Goal: Communication & Community: Participate in discussion

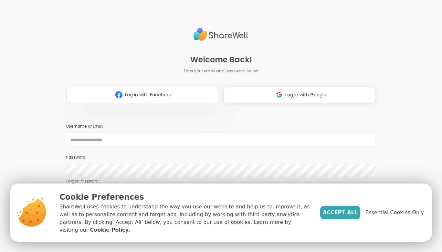
click at [159, 89] on button "Log in with Facebook" at bounding box center [142, 95] width 152 height 16
click at [193, 93] on button "Log in with Facebook" at bounding box center [142, 95] width 152 height 16
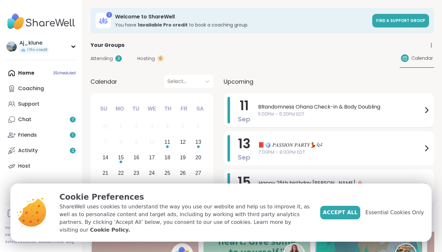
click at [285, 120] on div "BRandomness Ohana Check-in & Body Doubling 5:00PM - 6:30PM EDT" at bounding box center [344, 110] width 172 height 26
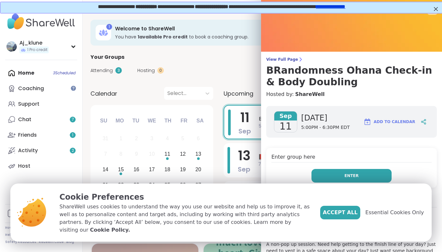
click at [333, 177] on button "Enter" at bounding box center [351, 176] width 80 height 14
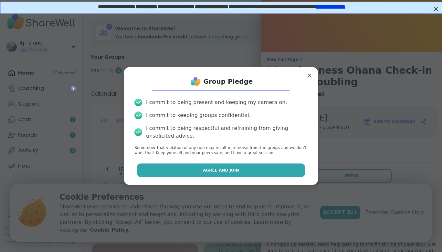
click at [291, 173] on button "Agree and Join" at bounding box center [221, 170] width 168 height 14
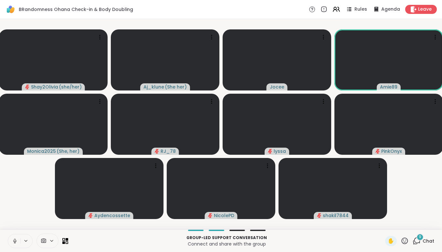
click at [17, 237] on button at bounding box center [14, 241] width 12 height 14
click at [418, 241] on icon at bounding box center [416, 241] width 8 height 8
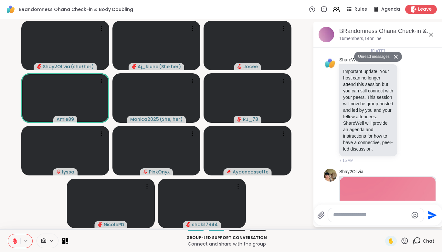
scroll to position [820, 0]
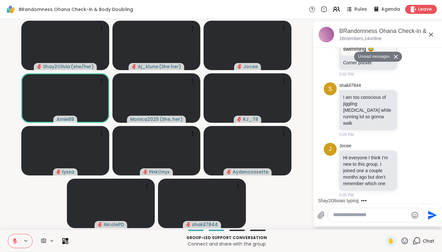
click at [429, 35] on icon at bounding box center [431, 35] width 8 height 8
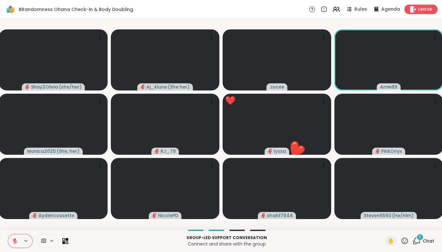
click at [418, 10] on div "Leave" at bounding box center [420, 9] width 33 height 9
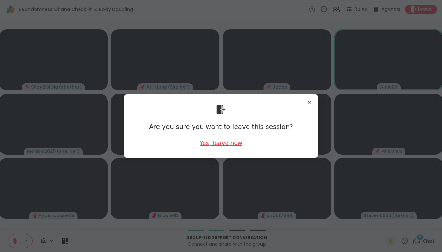
click at [218, 145] on div "Yes, leave now" at bounding box center [220, 143] width 43 height 8
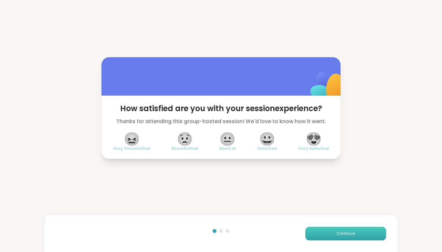
click at [319, 229] on button "Continue" at bounding box center [345, 234] width 81 height 14
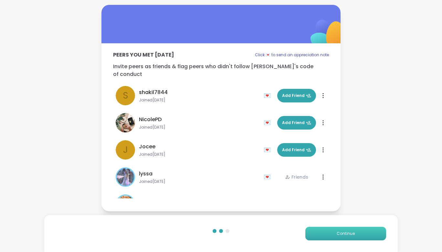
click at [319, 229] on button "Continue" at bounding box center [345, 234] width 81 height 14
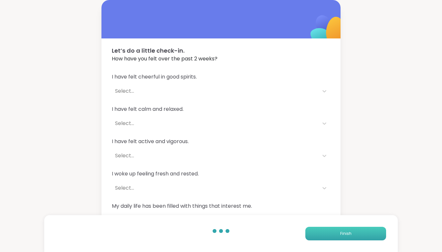
click at [319, 229] on button "Finish" at bounding box center [345, 234] width 81 height 14
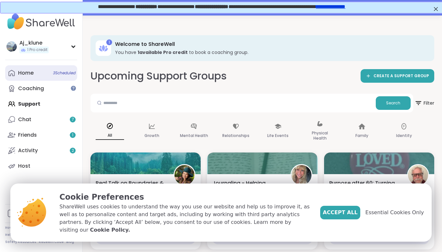
click at [24, 78] on link "Home 3 Scheduled" at bounding box center [41, 72] width 72 height 15
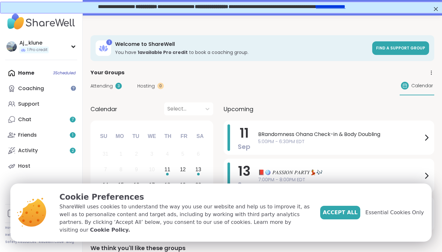
scroll to position [60, 0]
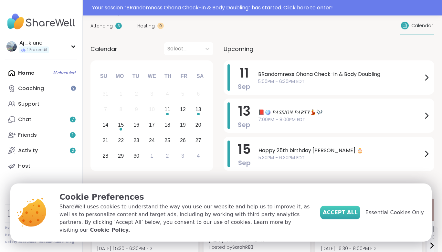
click at [357, 215] on span "Accept All" at bounding box center [339, 213] width 35 height 8
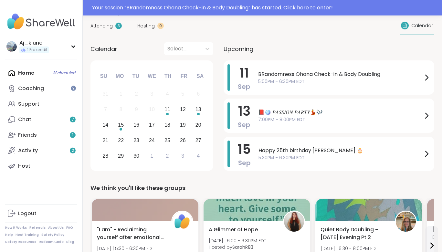
scroll to position [0, 0]
click at [375, 74] on span "BRandomness Ohana Check-in & Body Doubling" at bounding box center [340, 74] width 164 height 8
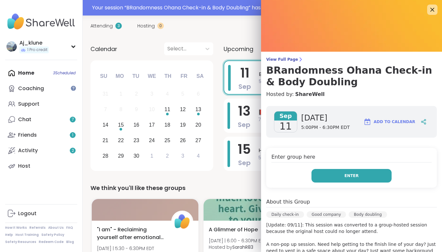
click at [347, 175] on span "Enter" at bounding box center [351, 176] width 14 height 6
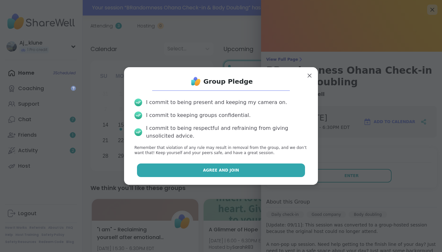
click at [262, 170] on button "Agree and Join" at bounding box center [221, 170] width 168 height 14
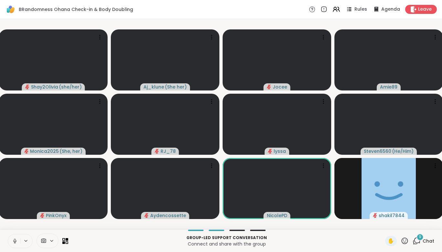
click at [15, 240] on icon at bounding box center [15, 240] width 2 height 3
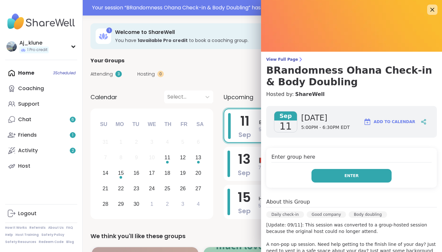
click at [338, 176] on button "Enter" at bounding box center [351, 176] width 80 height 14
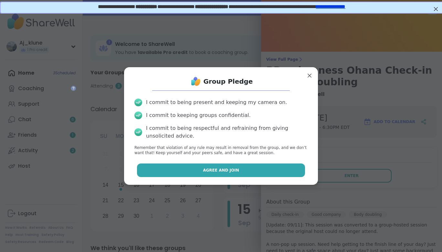
click at [278, 168] on button "Agree and Join" at bounding box center [221, 170] width 168 height 14
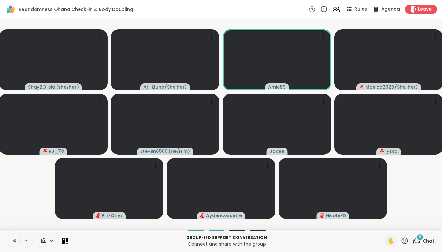
click at [16, 238] on icon at bounding box center [15, 241] width 6 height 6
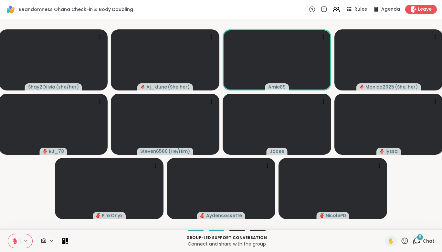
click at [16, 238] on icon at bounding box center [15, 241] width 6 height 6
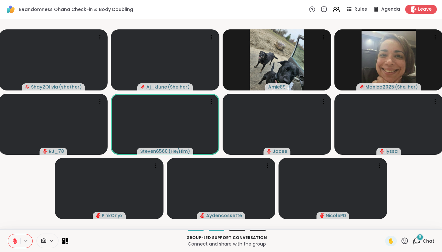
click at [415, 239] on icon at bounding box center [417, 240] width 6 height 6
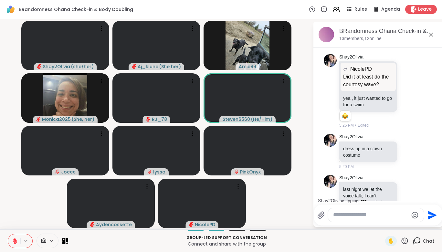
scroll to position [1848, 0]
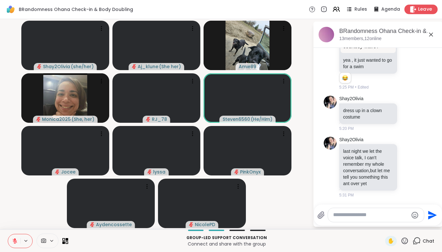
click at [414, 11] on icon at bounding box center [412, 9] width 7 height 7
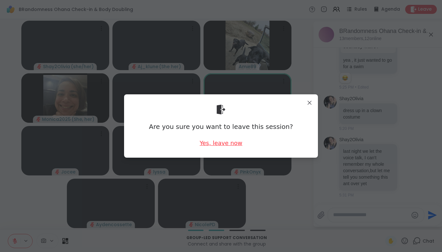
click at [226, 140] on div "Yes, leave now" at bounding box center [220, 143] width 43 height 8
